Goal: Task Accomplishment & Management: Use online tool/utility

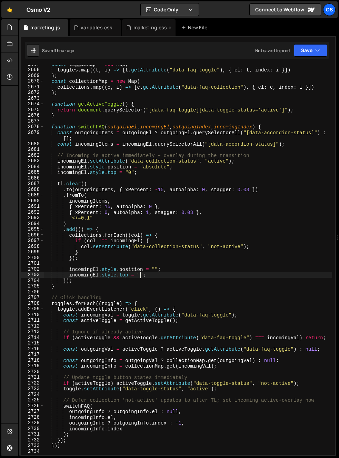
scroll to position [772, 0]
click at [134, 29] on div "marketing.css" at bounding box center [151, 27] width 34 height 7
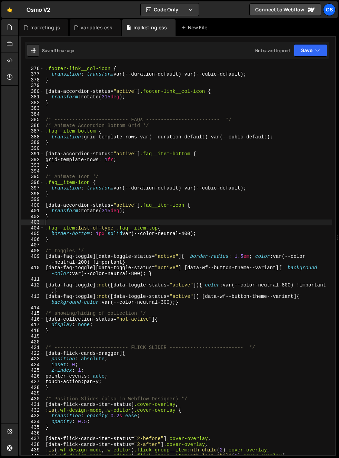
scroll to position [182, 0]
click at [146, 235] on div "/* Animate Icon */ .footer-link__col-icon { transition : transform var(--durati…" at bounding box center [188, 260] width 288 height 401
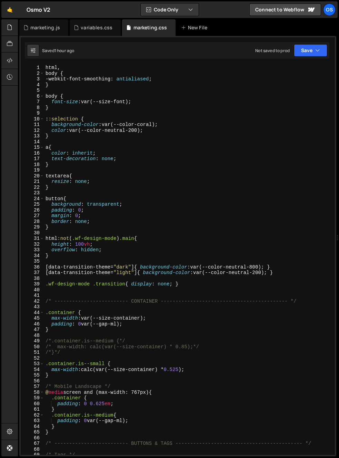
scroll to position [56, 0]
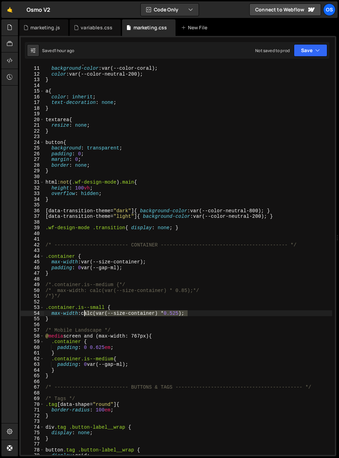
drag, startPoint x: 184, startPoint y: 315, endPoint x: 84, endPoint y: 314, distance: 100.4
click at [84, 314] on div ": :selection { background-color : var(--color-coral) ; color : var(--color-neut…" at bounding box center [188, 260] width 288 height 401
drag, startPoint x: 103, startPoint y: 314, endPoint x: 84, endPoint y: 315, distance: 18.7
click at [84, 315] on div ": :selection { background-color : var(--color-coral) ; color : var(--color-neut…" at bounding box center [188, 260] width 288 height 401
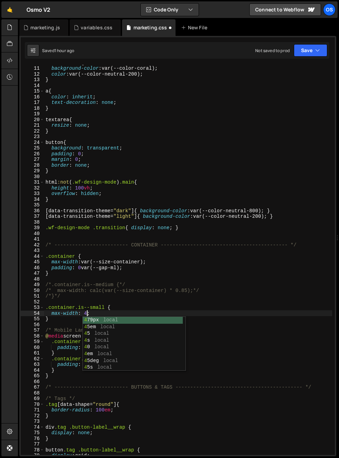
scroll to position [0, 3]
click at [89, 322] on div "4 79px local 4 5em local 4 5 local 4 s local 4 0 local 4 em local 4 5deg local …" at bounding box center [133, 351] width 100 height 68
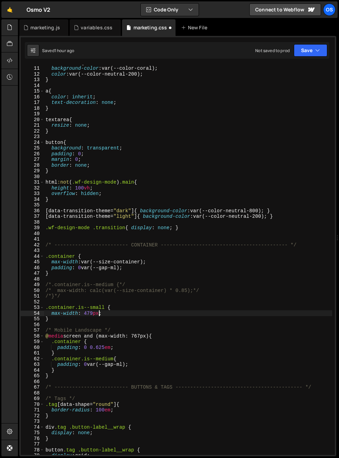
click at [91, 314] on div ": :selection { background-color : var(--color-coral) ; color : var(--color-neut…" at bounding box center [188, 260] width 288 height 401
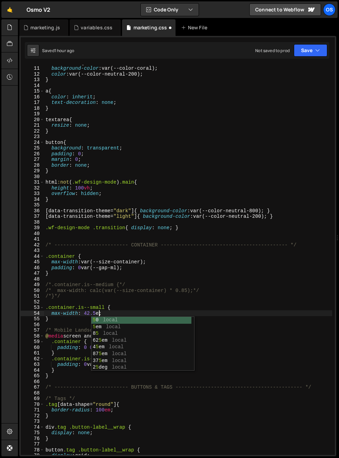
type textarea "max-width: 42.5em;"
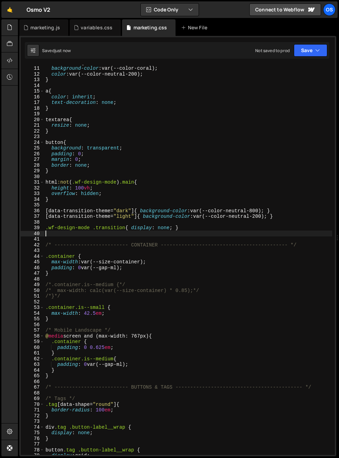
click at [128, 234] on div ": :selection { background-color : var(--color-coral) ; color : var(--color-neut…" at bounding box center [188, 260] width 288 height 401
click at [66, 312] on div ": :selection { background-color : var(--color-coral) ; color : var(--color-neut…" at bounding box center [188, 260] width 288 height 401
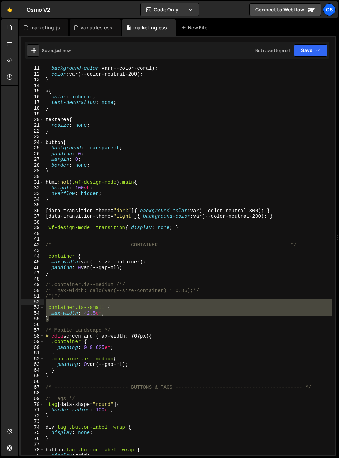
drag, startPoint x: 52, startPoint y: 313, endPoint x: 38, endPoint y: 301, distance: 18.4
click at [38, 301] on div "max-width: 42.5em; 10 11 12 13 14 15 16 17 18 19 20 21 22 23 24 25 26 27 28 29 …" at bounding box center [178, 260] width 314 height 390
type textarea ".container.is--small {"
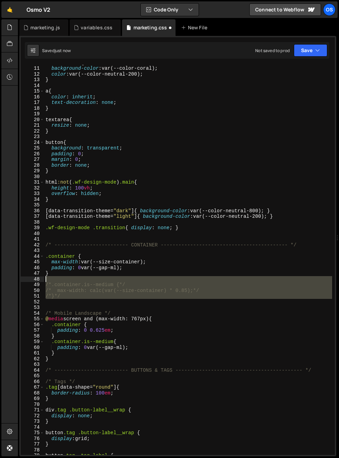
drag, startPoint x: 49, startPoint y: 292, endPoint x: 35, endPoint y: 280, distance: 17.6
click at [35, 280] on div "10 11 12 13 14 15 16 17 18 19 20 21 22 23 24 25 26 27 28 29 30 31 32 33 34 35 3…" at bounding box center [178, 260] width 314 height 390
type textarea "/*.container.is--medium {*/"
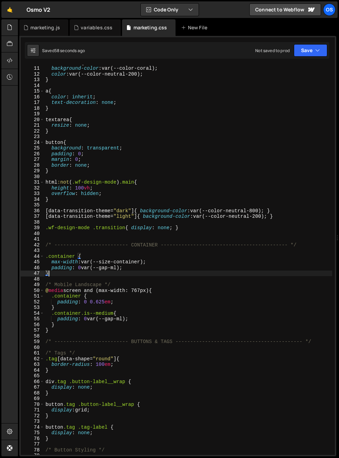
scroll to position [123, 0]
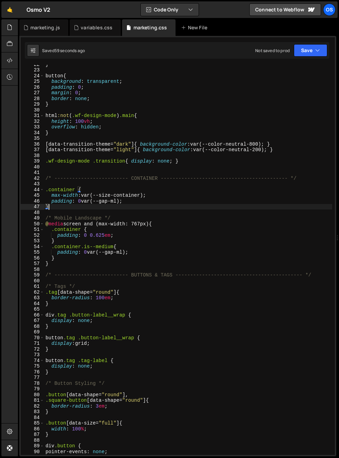
click at [87, 261] on div "} button { background : transparent ; padding : 0 ; margin : 0 ; border : none …" at bounding box center [188, 261] width 288 height 401
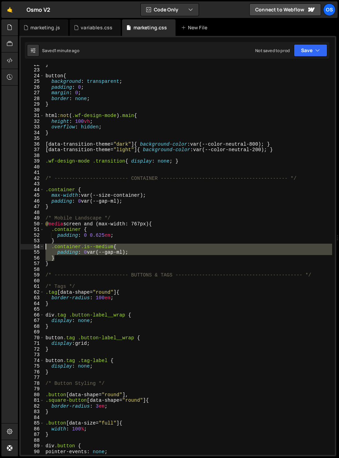
drag, startPoint x: 64, startPoint y: 259, endPoint x: 20, endPoint y: 248, distance: 45.1
click at [21, 248] on div "} 22 23 24 25 26 27 28 29 30 31 32 33 34 35 36 37 38 39 40 41 42 43 44 45 46 47…" at bounding box center [178, 260] width 314 height 390
click at [81, 260] on div "} button { background : transparent ; padding : 0 ; margin : 0 ; border : none …" at bounding box center [188, 260] width 288 height 390
type textarea "}"
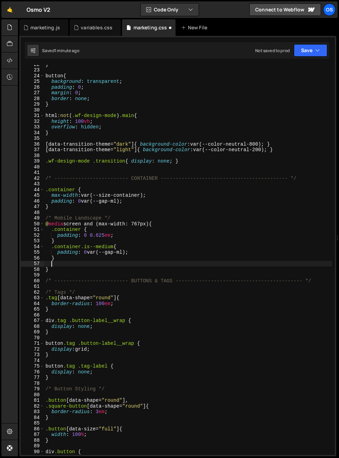
click at [45, 263] on div "22 23 24 25 26 27 28 29 30 31 32 33 34 35 36 37 38 39 40 41 42 43 44 45 46 47 4…" at bounding box center [178, 260] width 314 height 390
click at [45, 263] on div "} button { background : transparent ; padding : 0 ; margin : 0 ; border : none …" at bounding box center [188, 261] width 288 height 401
click at [112, 250] on div "} button { background : transparent ; padding : 0 ; margin : 0 ; border : none …" at bounding box center [188, 261] width 288 height 401
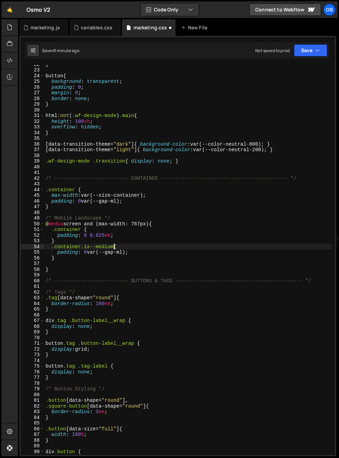
click at [115, 245] on div "} button { background : transparent ; padding : 0 ; margin : 0 ; border : none …" at bounding box center [188, 261] width 288 height 401
type textarea ".container.is--medium, .container.is--small{"
click at [36, 30] on div "marketing.js" at bounding box center [45, 27] width 30 height 7
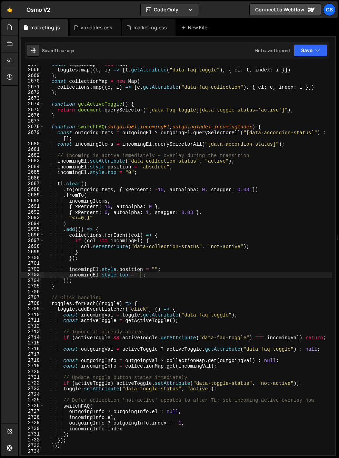
scroll to position [658, 0]
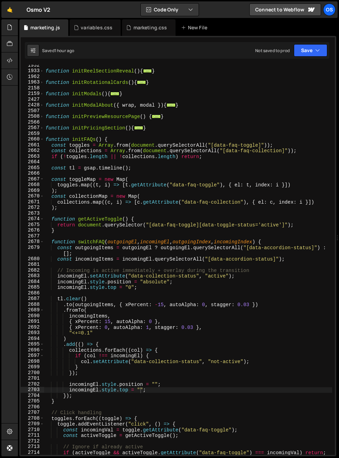
click at [39, 138] on div "2660" at bounding box center [32, 139] width 23 height 6
click at [40, 140] on span at bounding box center [42, 139] width 4 height 6
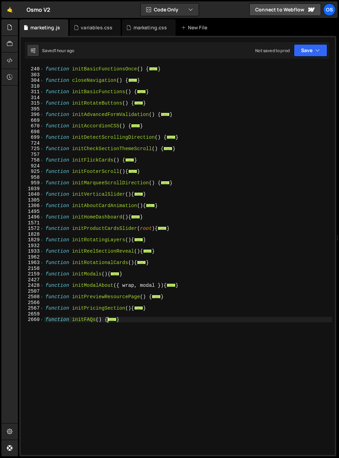
scroll to position [352, 0]
click at [61, 209] on div "function initBasicFunctionsOnce ( ) { ... } function closeNavigation ( ) { ... …" at bounding box center [188, 260] width 288 height 401
click at [72, 194] on div "function initBasicFunctionsOnce ( ) { ... } function closeNavigation ( ) { ... …" at bounding box center [188, 260] width 288 height 401
type textarea "function initVerticalSlider(){"
click at [78, 202] on div "function initBasicFunctionsOnce ( ) { ... } function closeNavigation ( ) { ... …" at bounding box center [188, 260] width 288 height 401
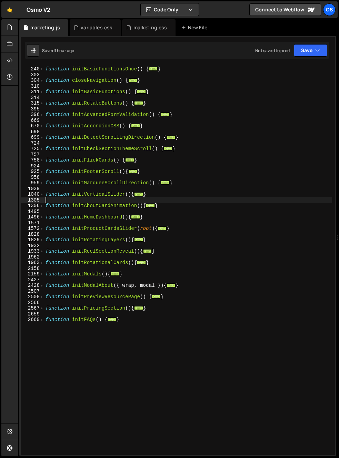
click at [78, 202] on div "function initBasicFunctionsOnce ( ) { ... } function closeNavigation ( ) { ... …" at bounding box center [188, 260] width 288 height 401
click at [92, 201] on div "function initBasicFunctionsOnce ( ) { ... } function closeNavigation ( ) { ... …" at bounding box center [188, 260] width 288 height 401
click at [89, 179] on div "function initBasicFunctionsOnce ( ) { ... } function closeNavigation ( ) { ... …" at bounding box center [188, 260] width 288 height 401
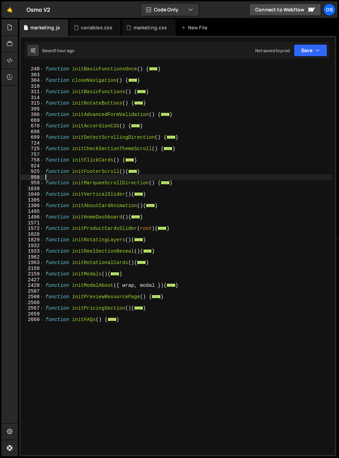
click at [44, 187] on div "function initBasicFunctionsOnce ( ) { ... } function closeNavigation ( ) { ... …" at bounding box center [188, 260] width 288 height 401
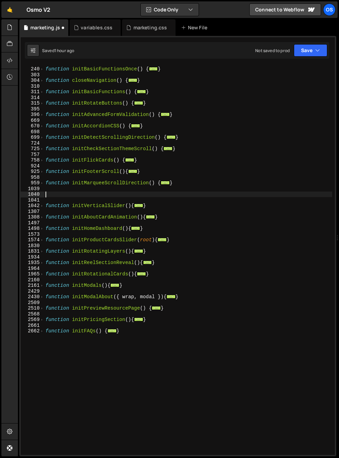
paste textarea "}"
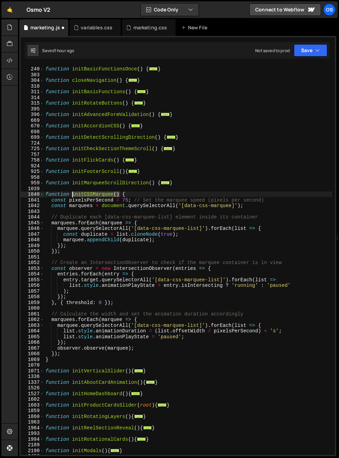
drag, startPoint x: 121, startPoint y: 194, endPoint x: 73, endPoint y: 196, distance: 47.7
click at [73, 196] on div "function initBasicFunctionsOnce ( ) { ... } function closeNavigation ( ) { ... …" at bounding box center [188, 260] width 288 height 401
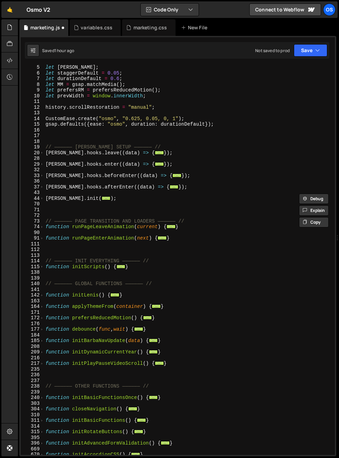
scroll to position [2, 0]
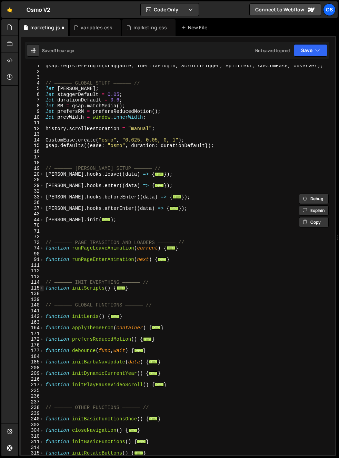
click at [43, 288] on span at bounding box center [42, 288] width 4 height 6
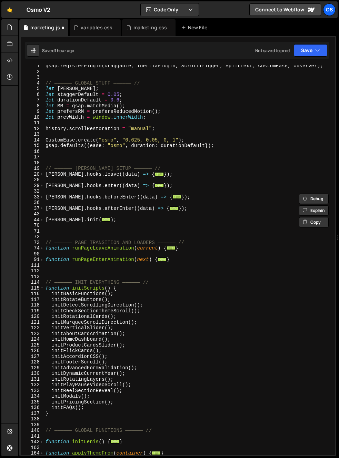
click at [98, 410] on div "gsap . registerPlugin ( Draggable , InertiaPlugin , ScrollTrigger , SplitText ,…" at bounding box center [188, 263] width 288 height 401
type textarea "initFAQs();"
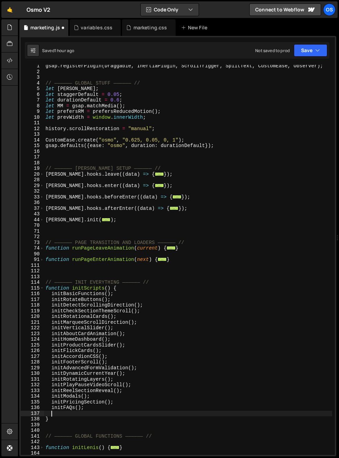
paste textarea "initCSSMarquee()"
click at [43, 289] on span at bounding box center [42, 288] width 4 height 6
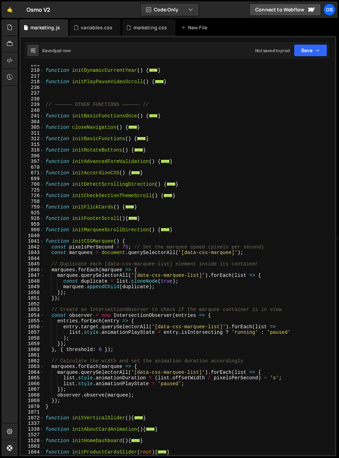
scroll to position [305, 0]
drag, startPoint x: 134, startPoint y: 247, endPoint x: 279, endPoint y: 248, distance: 145.3
click at [279, 248] on div "function initDynamicCurrentYear ( ) { ... } function initPlayPauseVideoScroll (…" at bounding box center [188, 262] width 288 height 401
click at [118, 264] on div "function initDynamicCurrentYear ( ) { ... } function initPlayPauseVideoScroll (…" at bounding box center [188, 262] width 288 height 401
type textarea "// Duplicate each [data-css-marquee-list] element inside its container"
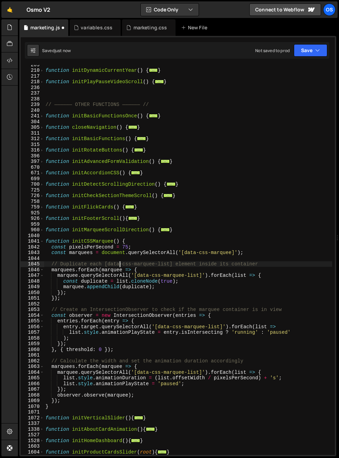
click at [118, 263] on div "function initDynamicCurrentYear ( ) { ... } function initPlayPauseVideoScroll (…" at bounding box center [188, 262] width 288 height 401
click at [117, 262] on div "function initDynamicCurrentYear ( ) { ... } function initPlayPauseVideoScroll (…" at bounding box center [188, 260] width 288 height 390
click at [273, 263] on div "function initDynamicCurrentYear ( ) { ... } function initPlayPauseVideoScroll (…" at bounding box center [188, 262] width 288 height 401
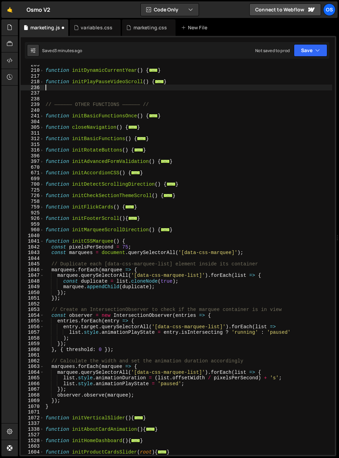
click at [175, 90] on div "function initDynamicCurrentYear ( ) { ... } function initPlayPauseVideoScroll (…" at bounding box center [188, 262] width 288 height 401
click at [147, 173] on div "function initDynamicCurrentYear ( ) { ... } function initPlayPauseVideoScroll (…" at bounding box center [188, 262] width 288 height 401
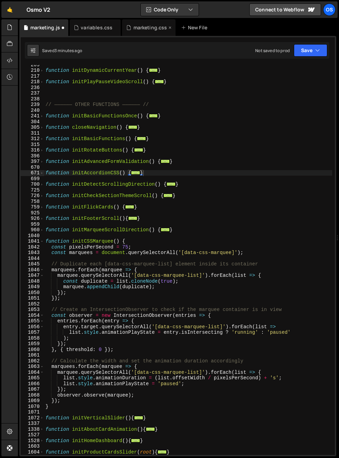
click at [143, 26] on div "marketing.css" at bounding box center [151, 27] width 34 height 7
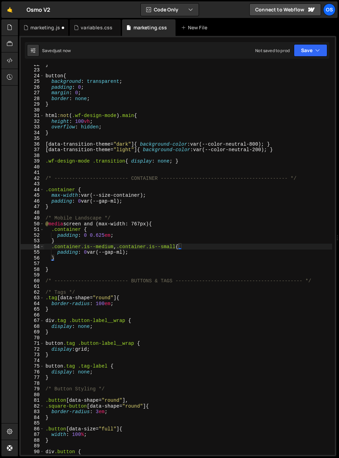
scroll to position [182, 0]
click at [43, 25] on div "marketing.js" at bounding box center [45, 27] width 30 height 7
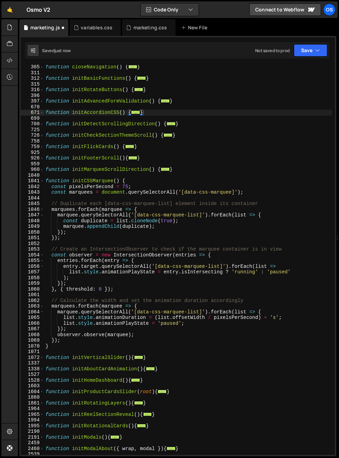
scroll to position [365, 0]
click at [41, 181] on span at bounding box center [42, 181] width 4 height 6
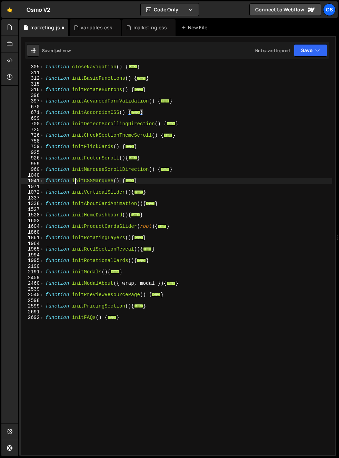
click at [75, 179] on div "function closeNavigation ( ) { ... } function initBasicFunctions ( ) { ... } fu…" at bounding box center [188, 264] width 288 height 401
type textarea "function initCSSMarquee() {"
click at [75, 180] on div "function closeNavigation ( ) { ... } function initBasicFunctions ( ) { ... } fu…" at bounding box center [188, 264] width 288 height 401
click at [89, 180] on div "function closeNavigation ( ) { ... } function initBasicFunctions ( ) { ... } fu…" at bounding box center [188, 264] width 288 height 401
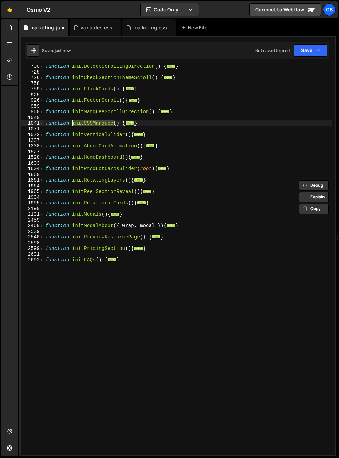
scroll to position [423, 0]
click at [141, 29] on div "marketing.css" at bounding box center [151, 27] width 34 height 7
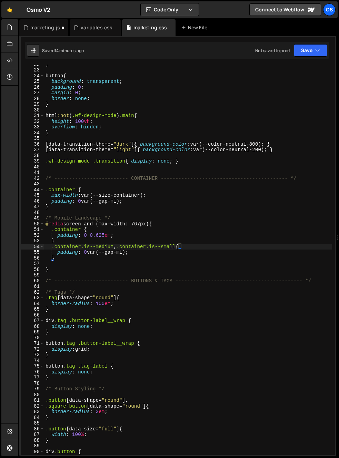
type textarea "@media screen and (max-width: 767px) {"
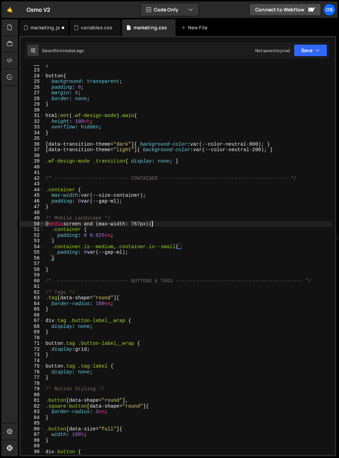
scroll to position [93, 0]
click at [152, 222] on div "} button { background : transparent ; padding : 0 ; margin : 0 ; border : none …" at bounding box center [188, 261] width 288 height 401
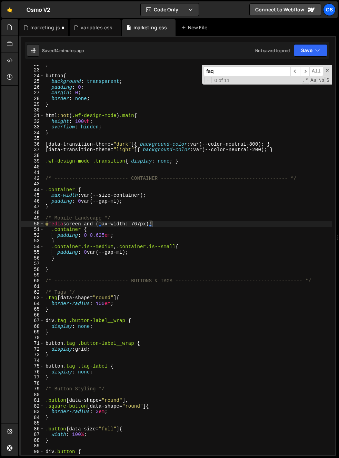
paste input "[data-css-marquee-list]"
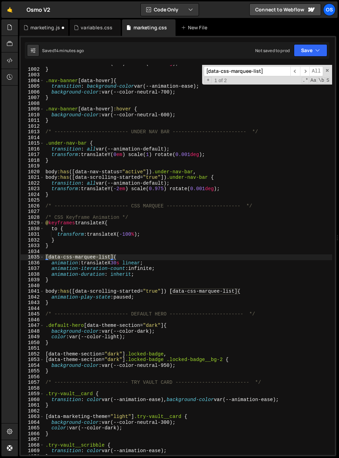
type input "[data-css-marquee-list]"
click at [192, 292] on div "transform : translateY( 0 em ) rotate( 0.001 deg ) ; } .nav-banner [ data-hover…" at bounding box center [188, 261] width 288 height 401
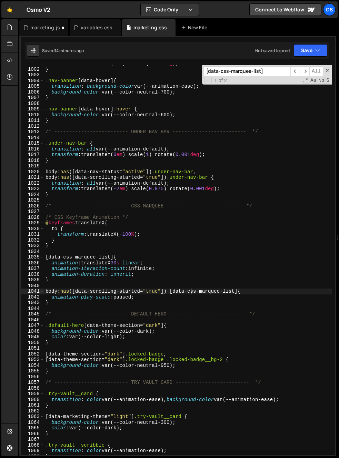
click at [235, 290] on div "transform : translateY( 0 em ) rotate( 0.001 deg ) ; } .nav-banner [ data-hover…" at bounding box center [188, 261] width 288 height 401
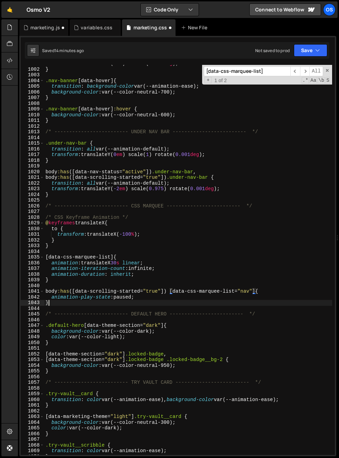
click at [235, 305] on div "transform : translateY( 0 em ) rotate( 0.001 deg ) ; } .nav-banner [ data-hover…" at bounding box center [188, 261] width 288 height 401
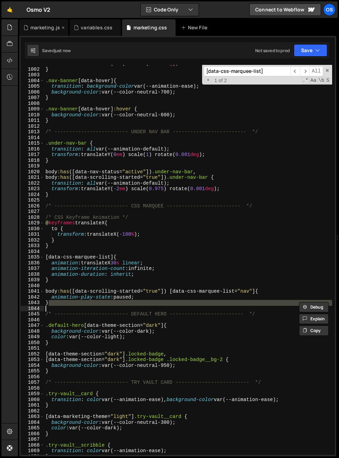
type textarea "}"
click at [47, 29] on div "marketing.js" at bounding box center [45, 27] width 30 height 7
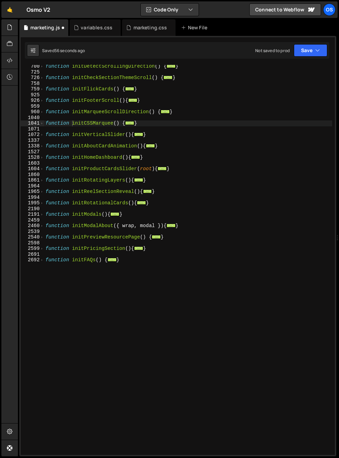
click at [177, 297] on div "function initDetectScrollingDirection ( ) { ... } function initCheckSectionThem…" at bounding box center [188, 264] width 288 height 401
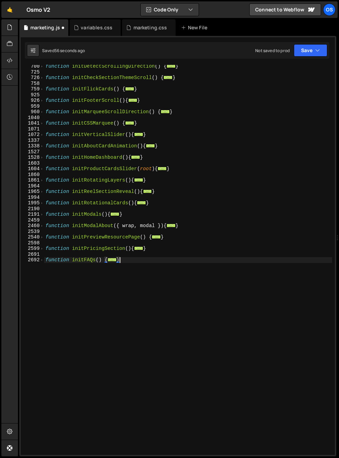
scroll to position [420, 0]
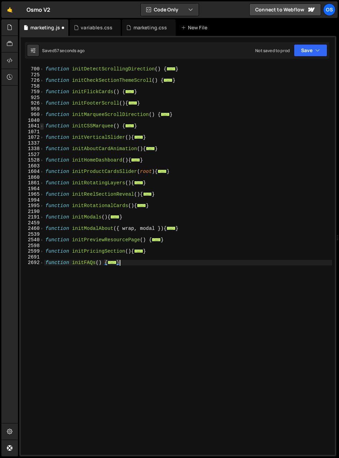
click at [41, 126] on span at bounding box center [42, 126] width 4 height 6
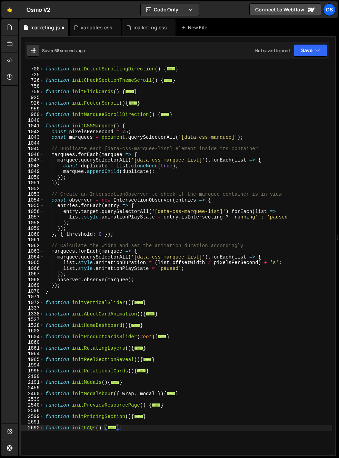
click at [137, 139] on div "function initDetectScrollingDirection ( ) { ... } function initCheckSectionThem…" at bounding box center [188, 260] width 288 height 401
type textarea "const marquees = document.querySelectorAll('[data-css-marquee]');"
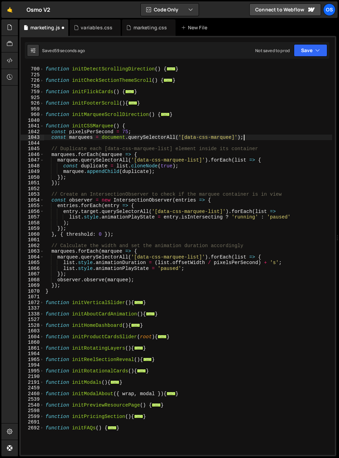
click at [259, 137] on div "function initDetectScrollingDirection ( ) { ... } function initCheckSectionThem…" at bounding box center [188, 260] width 288 height 401
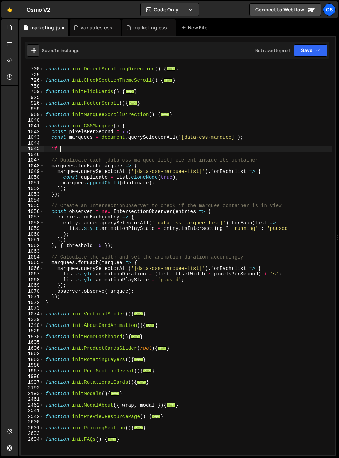
scroll to position [0, 0]
type textarea "i"
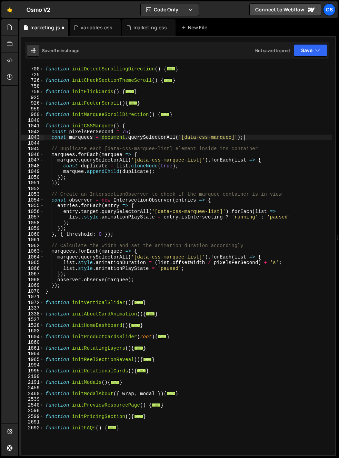
click at [180, 146] on div "function initDetectScrollingDirection ( ) { ... } function initCheckSectionThem…" at bounding box center [188, 260] width 288 height 401
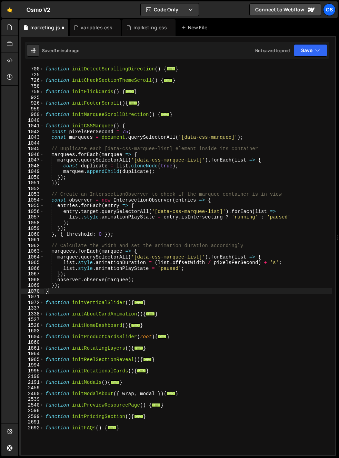
click at [60, 292] on div "function initDetectScrollingDirection ( ) { ... } function initCheckSectionThem…" at bounding box center [188, 260] width 288 height 401
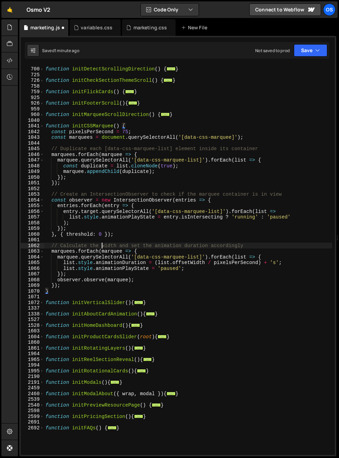
click at [101, 246] on div "function initDetectScrollingDirection ( ) { ... } function initCheckSectionThem…" at bounding box center [188, 260] width 288 height 401
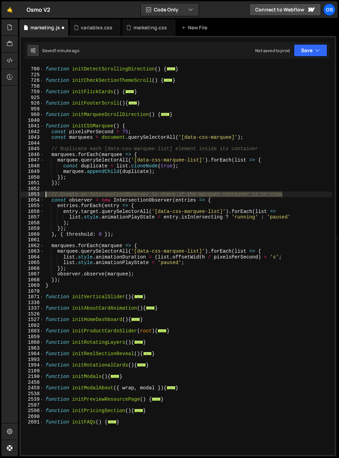
drag, startPoint x: 288, startPoint y: 196, endPoint x: 29, endPoint y: 195, distance: 258.9
click at [29, 195] on div "marquees.forEach(marquee => { 699 700 725 726 758 759 925 926 959 960 1040 1041…" at bounding box center [178, 260] width 314 height 390
type textarea "// Create an IntersectionObserver to check if the marquee container is in view"
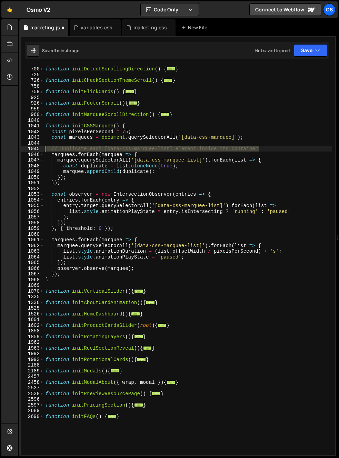
drag, startPoint x: 167, startPoint y: 149, endPoint x: -34, endPoint y: 149, distance: 200.9
click at [0, 149] on html "Projects [GEOGRAPHIC_DATA] Blog Os Your current team is [PERSON_NAME] Projects …" at bounding box center [169, 229] width 339 height 458
type textarea "// Duplicate each [data-css-marquee-list] element inside its container"
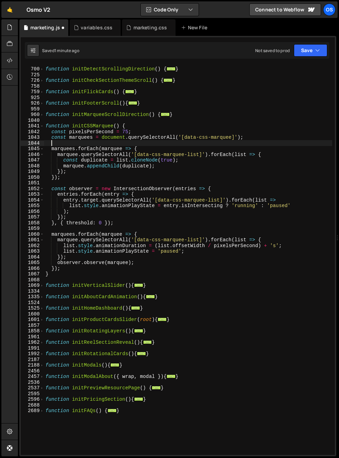
click at [148, 223] on div "function initDetectScrollingDirection ( ) { ... } function initCheckSectionThem…" at bounding box center [188, 260] width 288 height 401
click at [232, 138] on div "function initDetectScrollingDirection ( ) { ... } function initCheckSectionThem…" at bounding box center [188, 260] width 288 height 401
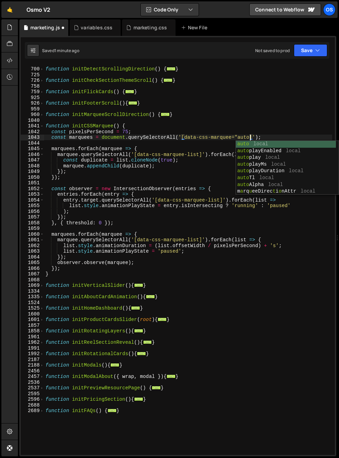
scroll to position [0, 14]
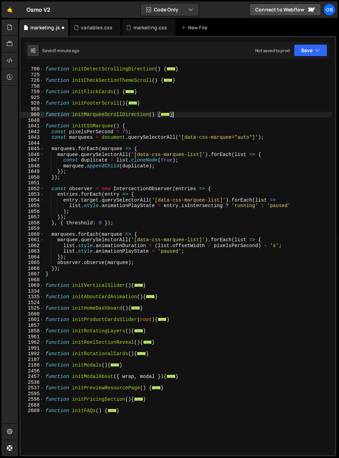
click at [250, 117] on div "function initDetectScrollingDirection ( ) { ... } function initCheckSectionThem…" at bounding box center [188, 260] width 288 height 401
click at [276, 172] on div "function initDetectScrollingDirection ( ) { ... } function initCheckSectionThem…" at bounding box center [188, 260] width 288 height 401
click at [148, 36] on div "Debug Explain Copy marketing.js variables.css marketing.css New File Saved 18 s…" at bounding box center [177, 237] width 317 height 437
drag, startPoint x: 140, startPoint y: 31, endPoint x: 94, endPoint y: 31, distance: 45.9
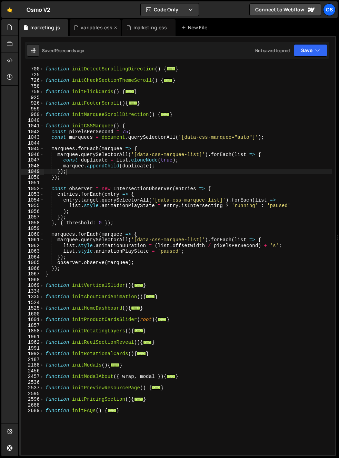
click at [140, 31] on div "marketing.css" at bounding box center [148, 27] width 53 height 17
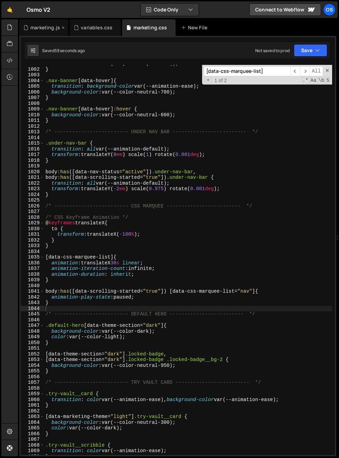
scroll to position [182, 0]
click at [37, 27] on div "marketing.js" at bounding box center [45, 27] width 30 height 7
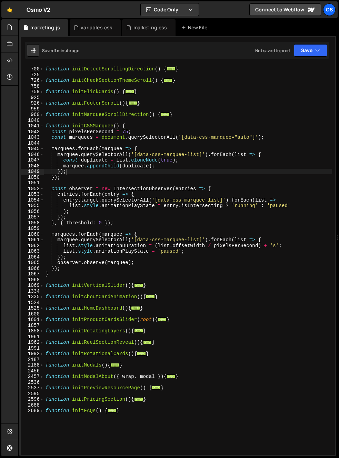
click at [179, 175] on div "function initDetectScrollingDirection ( ) { ... } function initCheckSectionThem…" at bounding box center [188, 260] width 288 height 401
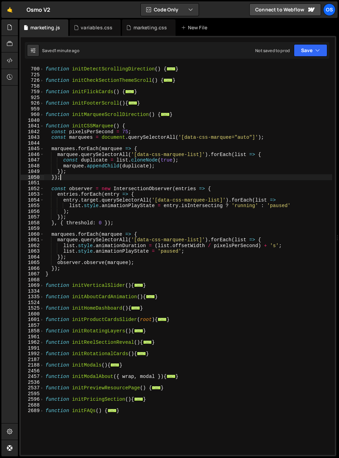
click at [124, 130] on div "function initDetectScrollingDirection ( ) { ... } function initCheckSectionThem…" at bounding box center [188, 260] width 288 height 401
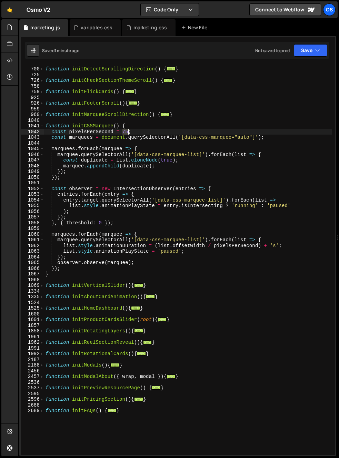
click at [124, 130] on div "function initDetectScrollingDirection ( ) { ... } function initCheckSectionThem…" at bounding box center [188, 260] width 288 height 401
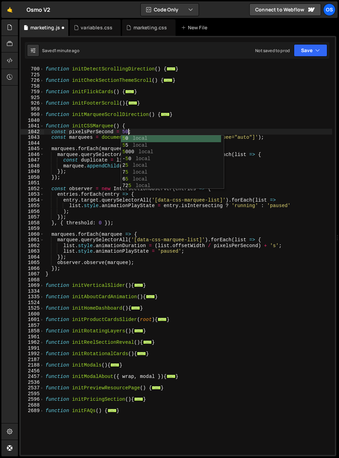
scroll to position [0, 6]
click at [130, 91] on span "..." at bounding box center [129, 92] width 9 height 4
type textarea "function initFlickCards() {"
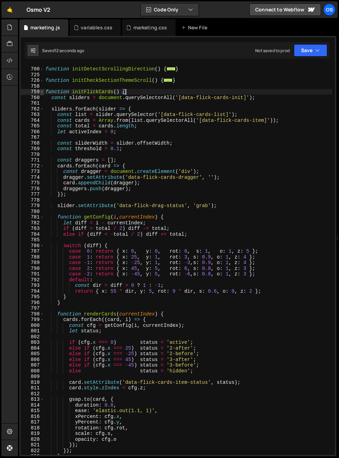
click at [43, 91] on span at bounding box center [42, 92] width 4 height 6
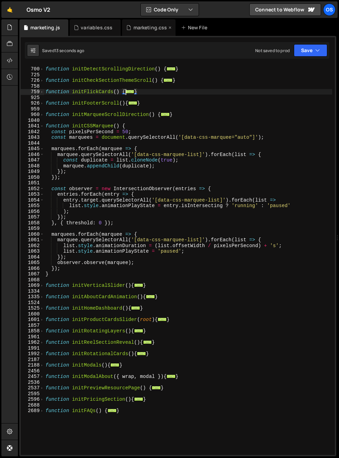
click at [136, 26] on div "marketing.css" at bounding box center [151, 27] width 34 height 7
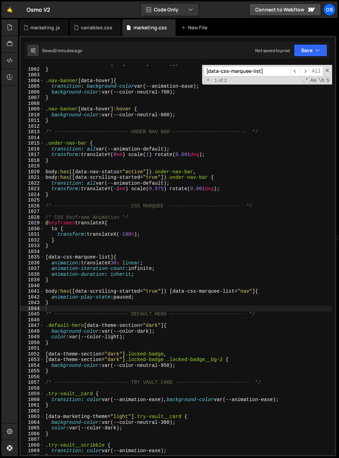
click at [133, 163] on div "transform : translateY( 0 em ) rotate( 0.001 deg ) ; } .nav-banner [ data-hover…" at bounding box center [188, 261] width 288 height 401
type textarea "}"
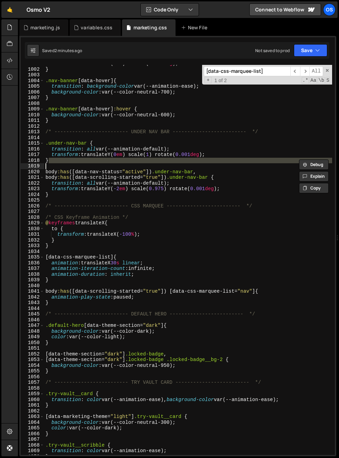
scroll to position [182, 0]
click at [248, 72] on input "[data-css-marquee-list]" at bounding box center [247, 71] width 87 height 10
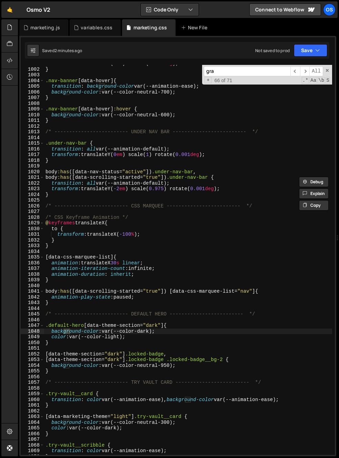
scroll to position [2630, 0]
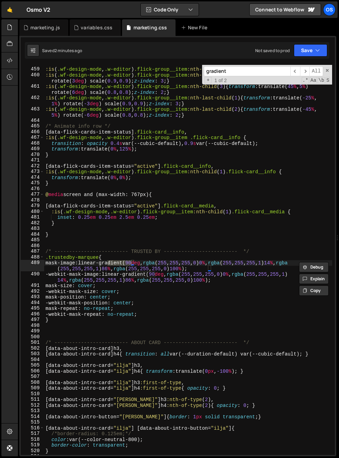
type input "gradient"
click at [80, 271] on div ":is ( .wf-design-mode , .w-editor ) .flick-group__item :nth-child ( 1 ) { z-ind…" at bounding box center [188, 261] width 288 height 401
click at [73, 256] on div ":is ( .wf-design-mode , .w-editor ) .flick-group__item :nth-child ( 1 ) { z-ind…" at bounding box center [188, 261] width 288 height 401
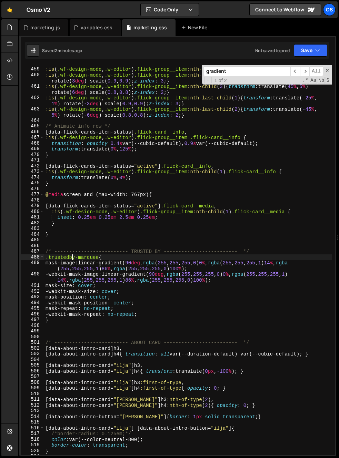
click at [73, 256] on div ":is ( .wf-design-mode , .w-editor ) .flick-group__item :nth-child ( 1 ) { z-ind…" at bounding box center [188, 261] width 288 height 401
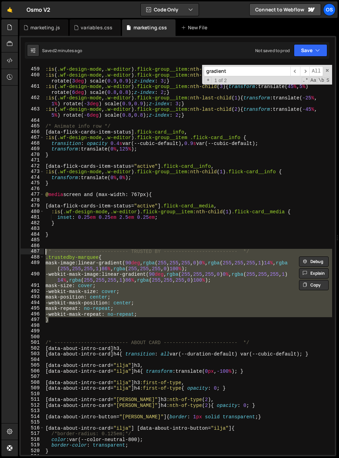
drag, startPoint x: 58, startPoint y: 322, endPoint x: 33, endPoint y: 251, distance: 74.9
click at [33, 251] on div ".trustedby-marquee{ 458 459 460 461 462 463 464 465 466 467 468 469 470 471 472…" at bounding box center [178, 260] width 314 height 390
click at [61, 313] on div ":is ( .wf-design-mode , .w-editor ) .flick-group__item :nth-child ( 1 ) { z-ind…" at bounding box center [188, 260] width 288 height 390
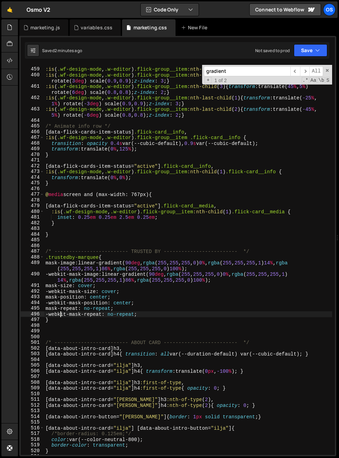
click at [60, 322] on div ":is ( .wf-design-mode , .w-editor ) .flick-group__item :nth-child ( 1 ) { z-ind…" at bounding box center [188, 261] width 288 height 401
type textarea "}"
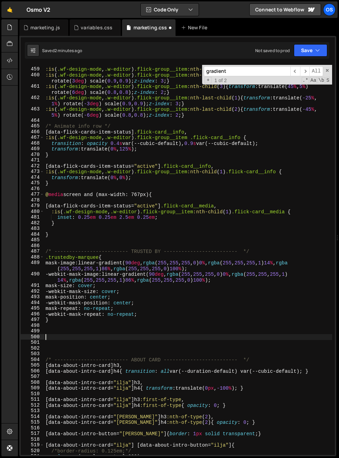
paste textarea "}"
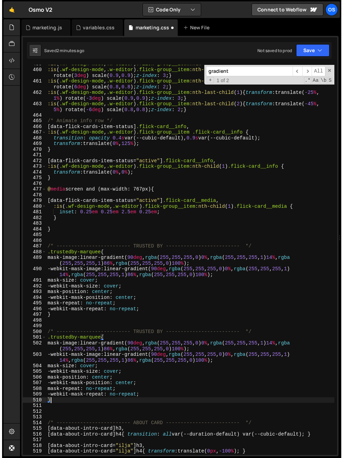
scroll to position [2652, 0]
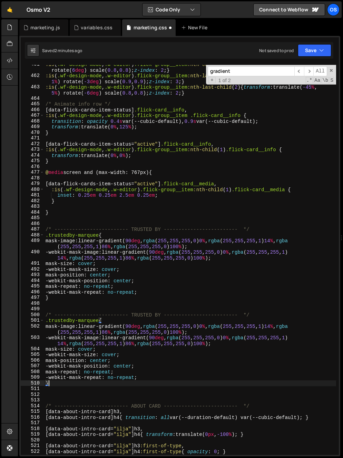
click at [74, 295] on div ":is ( .wf-design-mode , .w-editor ) .flick-group__item :nth-child ( 3 ) { trans…" at bounding box center [190, 264] width 292 height 407
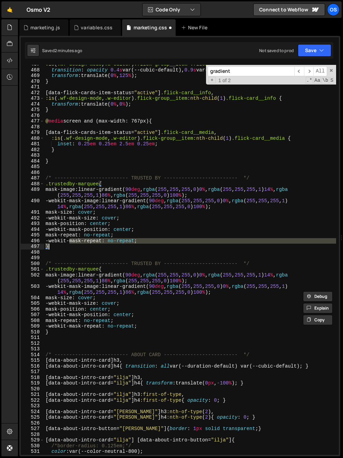
scroll to position [2703, 0]
click at [76, 289] on div ":is ( .wf-design-mode , .w-editor ) .flick-group__item .flick-card__info { tran…" at bounding box center [190, 261] width 292 height 401
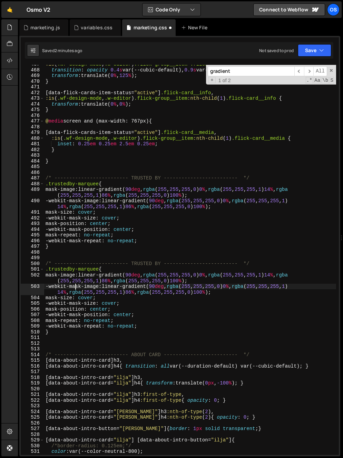
click at [247, 290] on div ":is ( .wf-design-mode , .w-editor ) .flick-group__item .flick-card__info { tran…" at bounding box center [190, 261] width 292 height 401
click at [174, 273] on div ":is ( .wf-design-mode , .w-editor ) .flick-group__item .flick-card__info { tran…" at bounding box center [190, 261] width 292 height 401
click at [184, 274] on div ":is ( .wf-design-mode , .w-editor ) .flick-group__item .flick-card__info { tran…" at bounding box center [190, 261] width 292 height 401
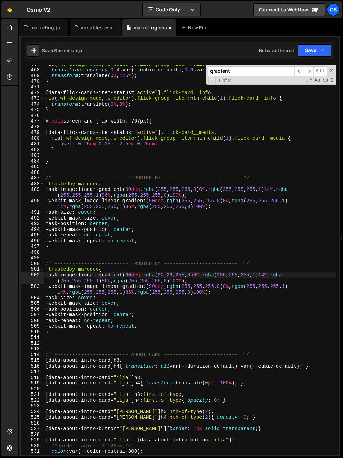
click at [198, 274] on div ":is ( .wf-design-mode , .w-editor ) .flick-group__item .flick-card__info { tran…" at bounding box center [190, 261] width 292 height 401
type textarea "mask-image: linear-gradient(90deg, rgba(32, 29, 29, 0) 0%, rgba(255, 255, 255, …"
click at [195, 261] on div ":is ( .wf-design-mode , .w-editor ) .flick-group__item .flick-card__info { tran…" at bounding box center [190, 261] width 292 height 401
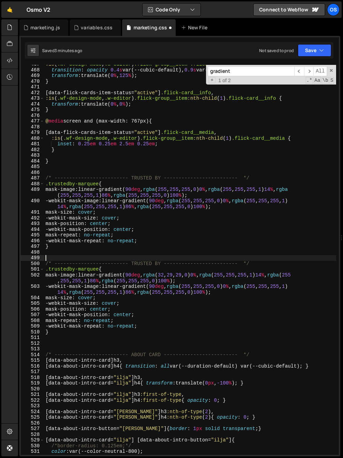
scroll to position [0, 0]
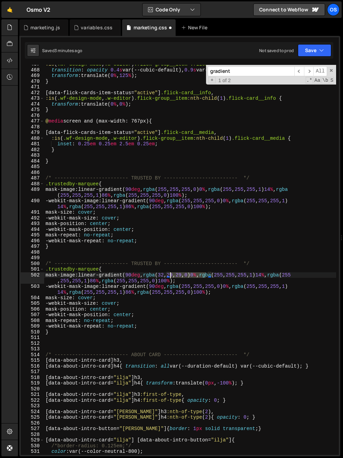
drag, startPoint x: 205, startPoint y: 275, endPoint x: 172, endPoint y: 275, distance: 33.1
click at [172, 275] on div ":is ( .wf-design-mode , .w-editor ) .flick-group__item .flick-card__info { tran…" at bounding box center [190, 261] width 292 height 401
drag, startPoint x: 286, startPoint y: 276, endPoint x: 240, endPoint y: 276, distance: 45.9
click at [240, 276] on div ":is ( .wf-design-mode , .w-editor ) .flick-group__item .flick-card__info { tran…" at bounding box center [190, 261] width 292 height 401
paste textarea "32, 29, 29"
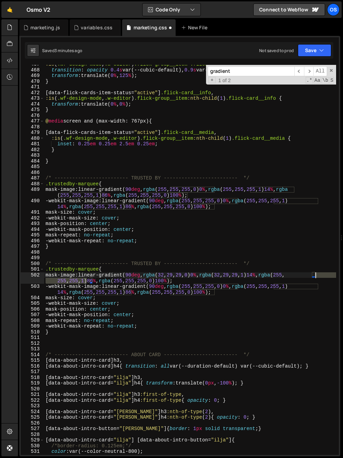
drag, startPoint x: 87, startPoint y: 282, endPoint x: 315, endPoint y: 279, distance: 228.5
click at [316, 275] on div ":is ( .wf-design-mode , .w-editor ) .flick-group__item .flick-card__info { tran…" at bounding box center [190, 261] width 292 height 401
paste textarea "32, 29, 29"
drag, startPoint x: 155, startPoint y: 281, endPoint x: 118, endPoint y: 282, distance: 37.3
click at [115, 280] on div ":is ( .wf-design-mode , .w-editor ) .flick-group__item .flick-card__info { tran…" at bounding box center [190, 261] width 292 height 401
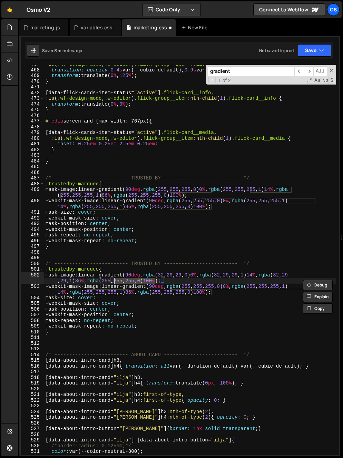
paste textarea "32, 29, 29,"
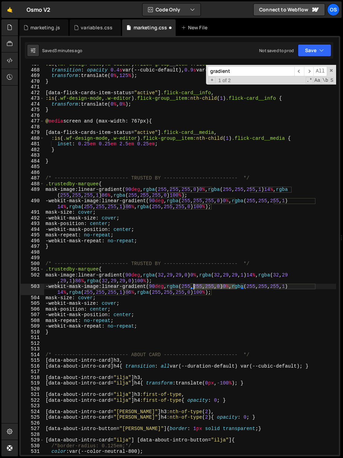
drag, startPoint x: 235, startPoint y: 288, endPoint x: 194, endPoint y: 288, distance: 41.1
click at [194, 288] on div ":is ( .wf-design-mode , .w-editor ) .flick-group__item .flick-card__info { tran…" at bounding box center [190, 261] width 292 height 401
paste textarea "32, 29, 29,"
click at [194, 294] on div ":is ( .wf-design-mode , .w-editor ) .flick-group__item .flick-card__info { tran…" at bounding box center [190, 261] width 292 height 401
drag, startPoint x: 195, startPoint y: 294, endPoint x: 156, endPoint y: 294, distance: 39.3
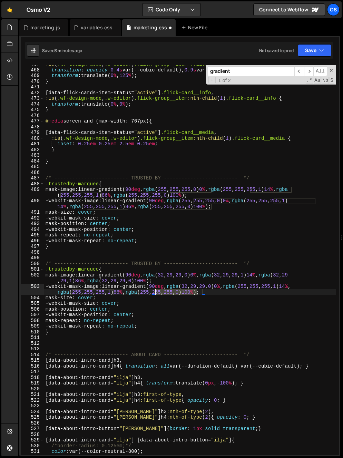
click at [156, 294] on div ":is ( .wf-design-mode , .w-editor ) .flick-group__item .flick-card__info { tran…" at bounding box center [190, 261] width 292 height 401
paste textarea "32, 29, 29,"
drag, startPoint x: 113, startPoint y: 293, endPoint x: 73, endPoint y: 293, distance: 40.0
click at [73, 293] on div ":is ( .wf-design-mode , .w-editor ) .flick-group__item .flick-card__info { tran…" at bounding box center [190, 261] width 292 height 401
paste textarea "32, 29, 29,"
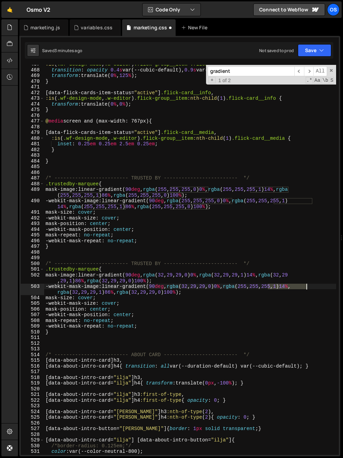
drag, startPoint x: 272, startPoint y: 287, endPoint x: 308, endPoint y: 288, distance: 36.6
click at [308, 288] on div ":is ( .wf-design-mode , .w-editor ) .flick-group__item .flick-card__info { tran…" at bounding box center [190, 261] width 292 height 401
paste textarea "32, 29, 29,"
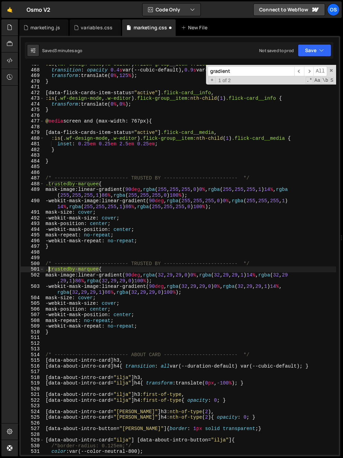
drag, startPoint x: 99, startPoint y: 269, endPoint x: 49, endPoint y: 270, distance: 50.1
click at [49, 270] on div ":is ( .wf-design-mode , .w-editor ) .flick-group__item .flick-card__info { tran…" at bounding box center [190, 261] width 292 height 401
paste textarea "for-who__"
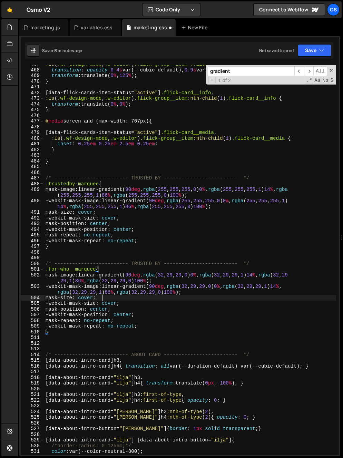
click at [142, 296] on div ":is ( .wf-design-mode , .w-editor ) .flick-group__item .flick-card__info { tran…" at bounding box center [190, 261] width 292 height 401
type textarea "mask-size: cover;"
